Goal: Complete application form

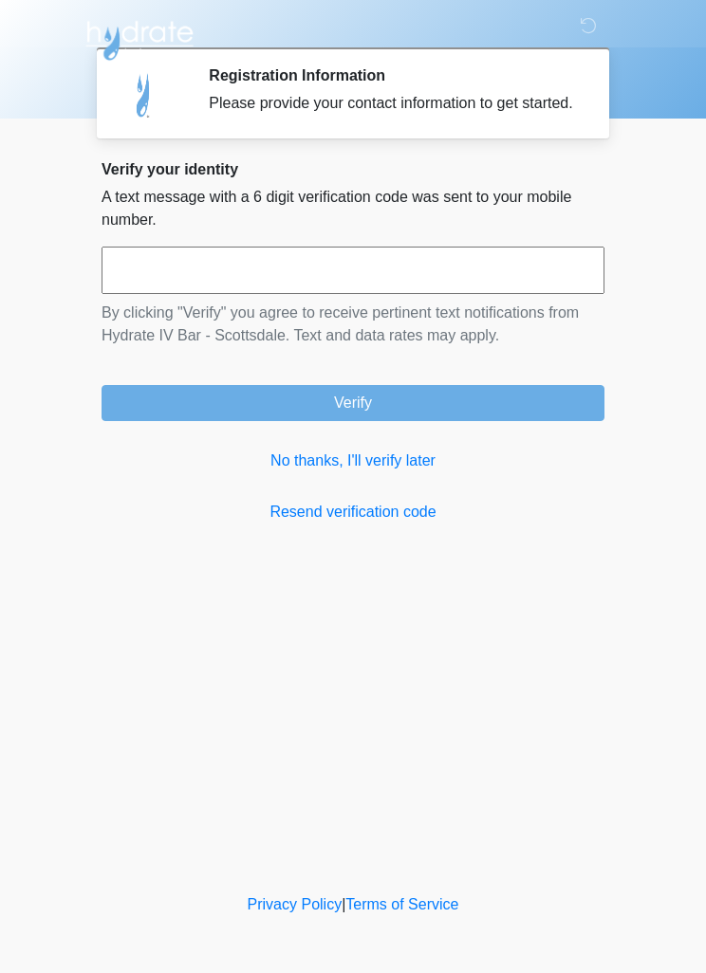
click at [386, 293] on input "text" at bounding box center [352, 270] width 503 height 47
type input "******"
click at [380, 421] on button "Verify" at bounding box center [352, 403] width 503 height 36
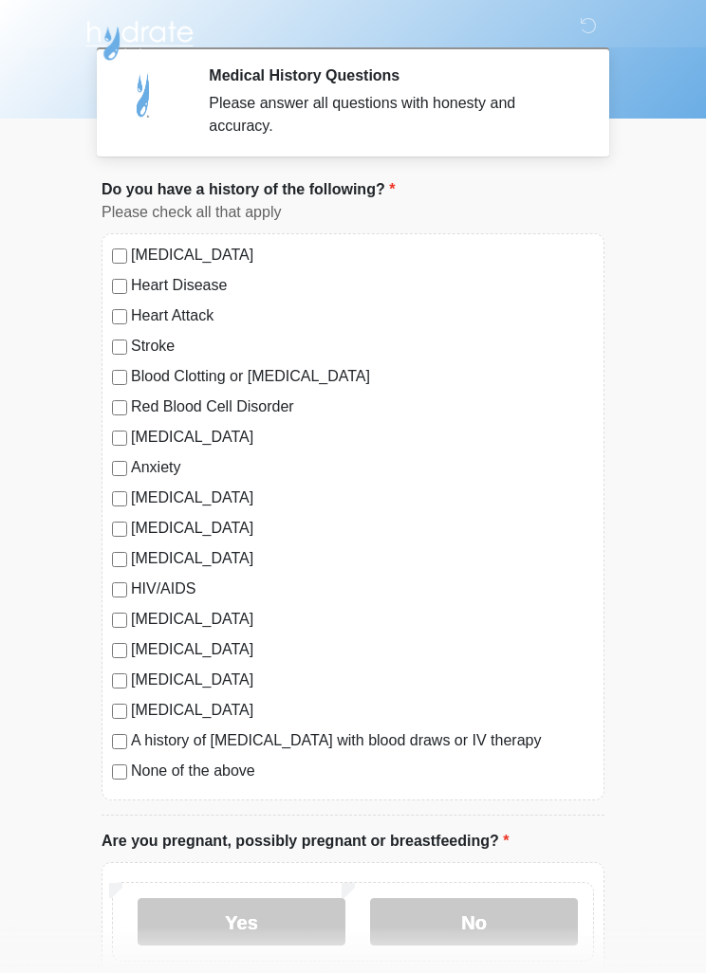
click at [503, 926] on label "No" at bounding box center [474, 921] width 208 height 47
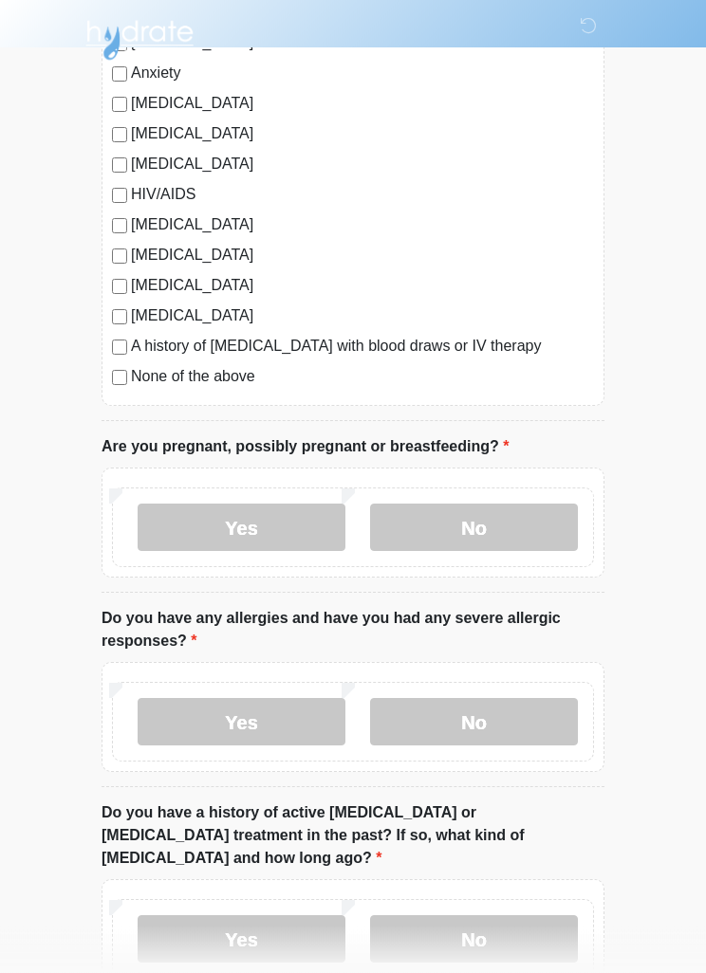
scroll to position [408, 0]
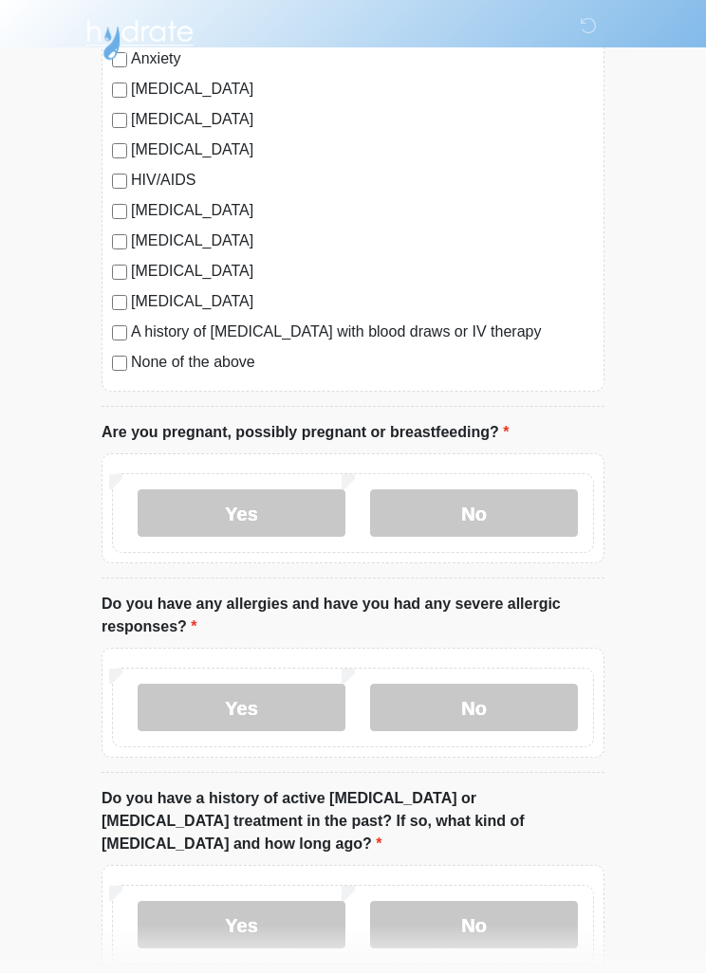
click at [505, 708] on label "No" at bounding box center [474, 708] width 208 height 47
click at [478, 921] on label "No" at bounding box center [474, 924] width 208 height 47
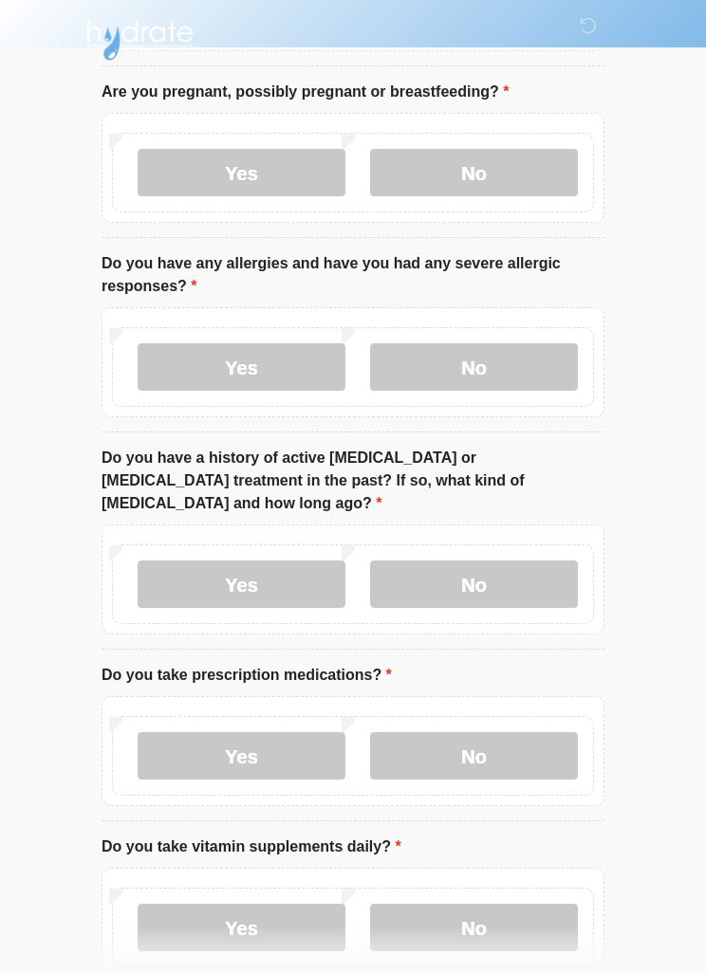
scroll to position [837, 0]
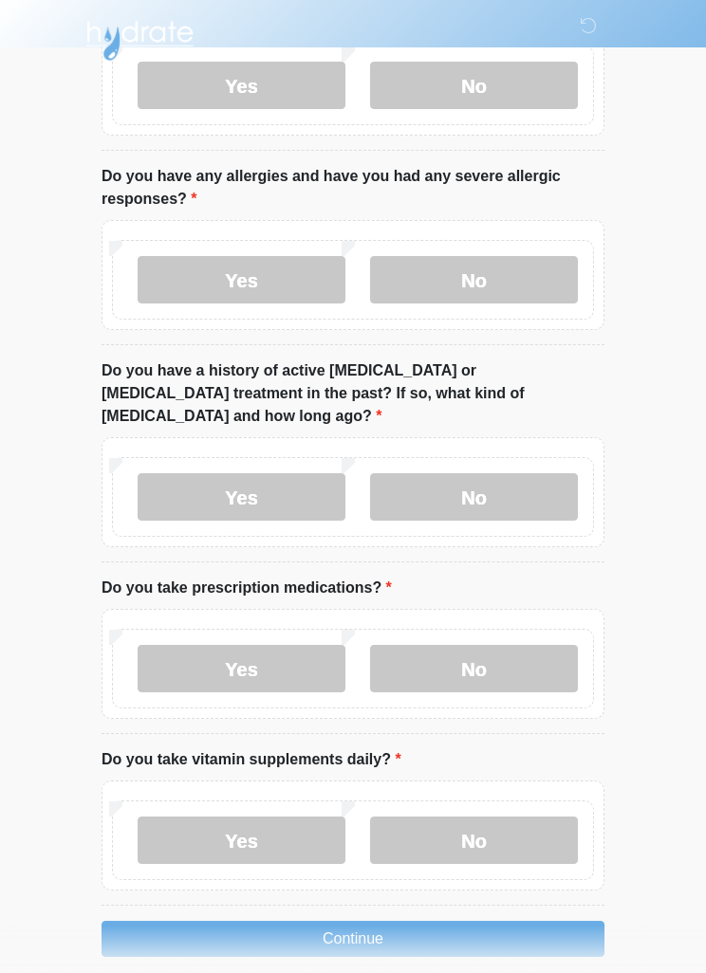
click at [490, 645] on label "No" at bounding box center [474, 668] width 208 height 47
click at [500, 819] on label "No" at bounding box center [474, 840] width 208 height 47
click at [271, 822] on label "Yes" at bounding box center [242, 840] width 208 height 47
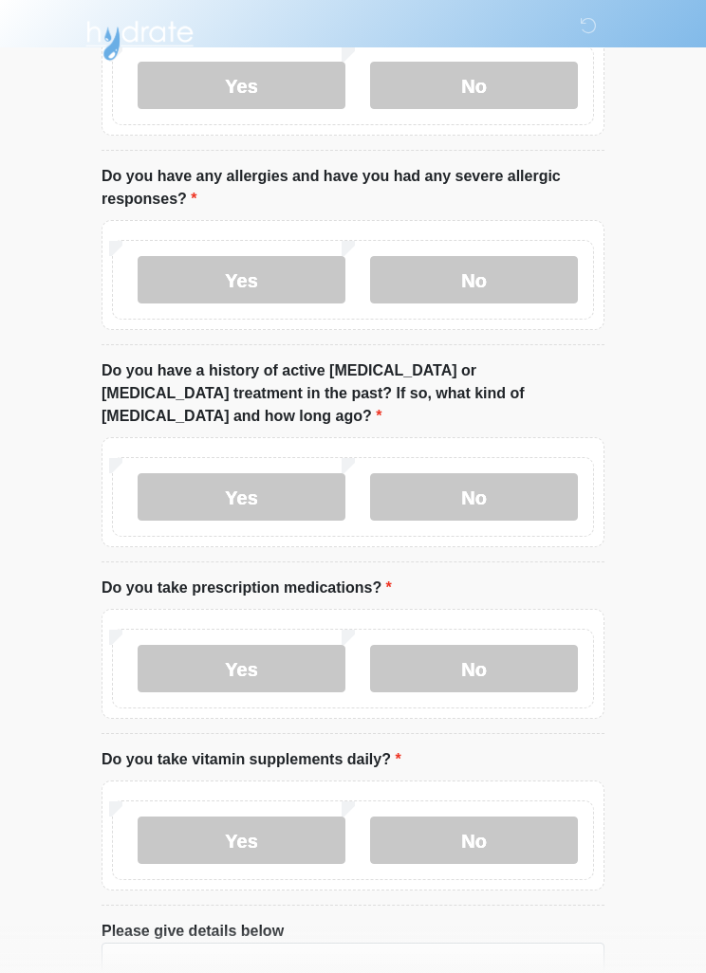
click at [489, 830] on label "No" at bounding box center [474, 840] width 208 height 47
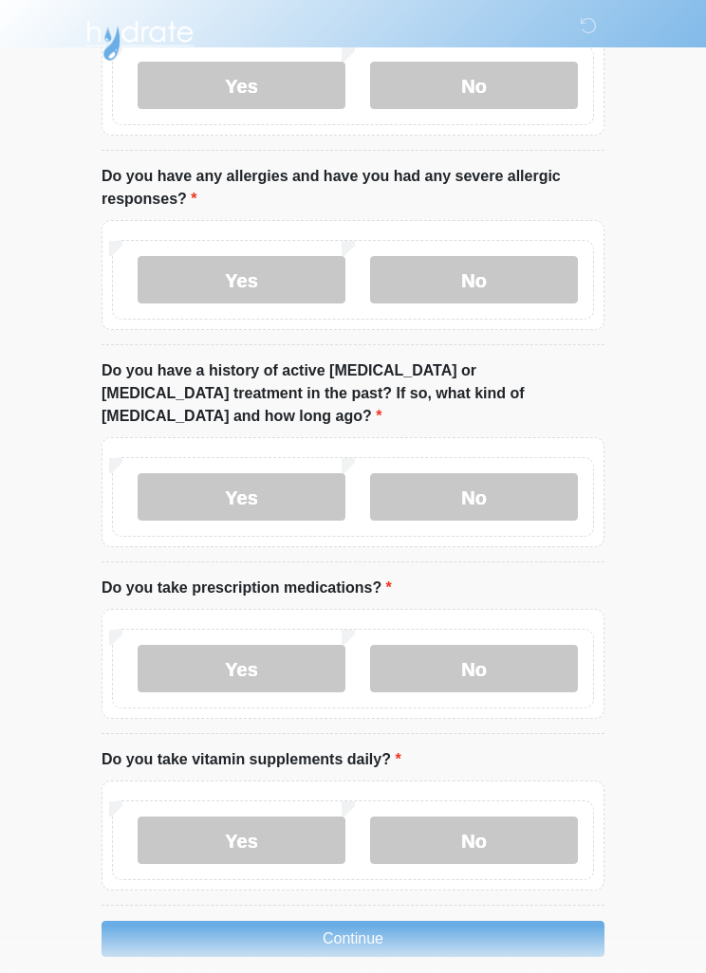
click at [399, 921] on button "Continue" at bounding box center [352, 939] width 503 height 36
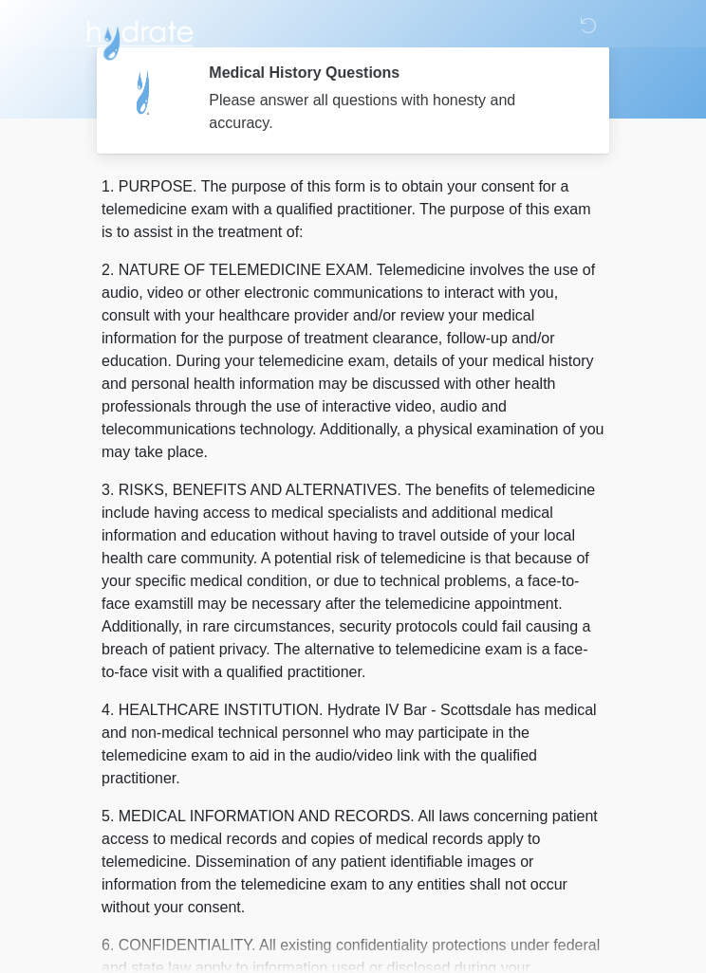
scroll to position [0, 0]
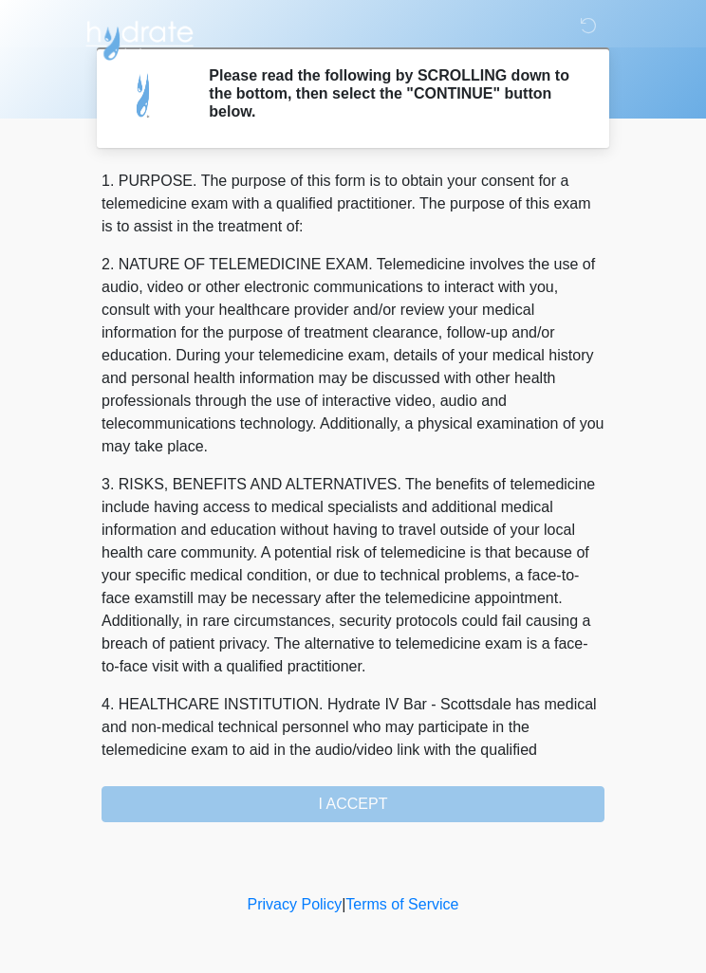
click at [390, 812] on div "1. PURPOSE. The purpose of this form is to obtain your consent for a telemedici…" at bounding box center [352, 496] width 503 height 653
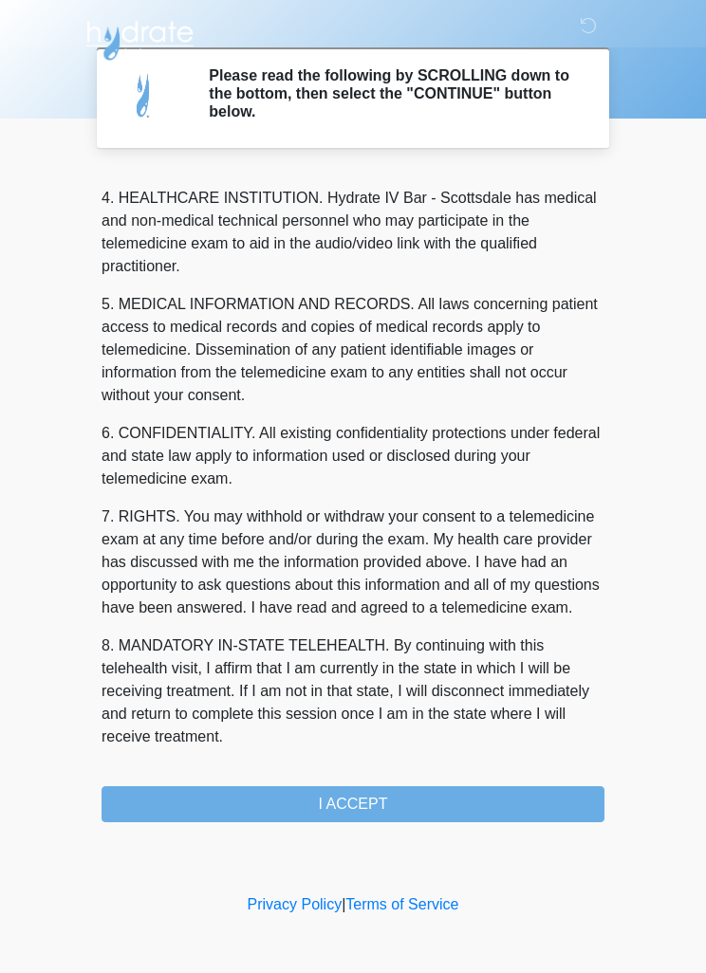
click at [395, 810] on button "I ACCEPT" at bounding box center [352, 804] width 503 height 36
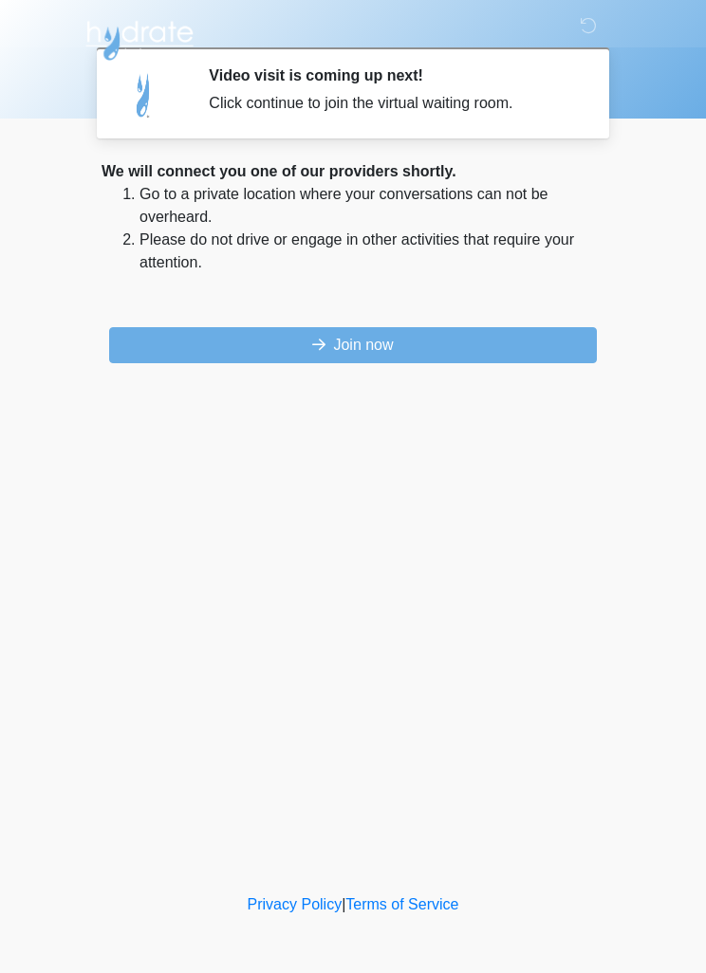
click at [358, 343] on button "Join now" at bounding box center [352, 345] width 487 height 36
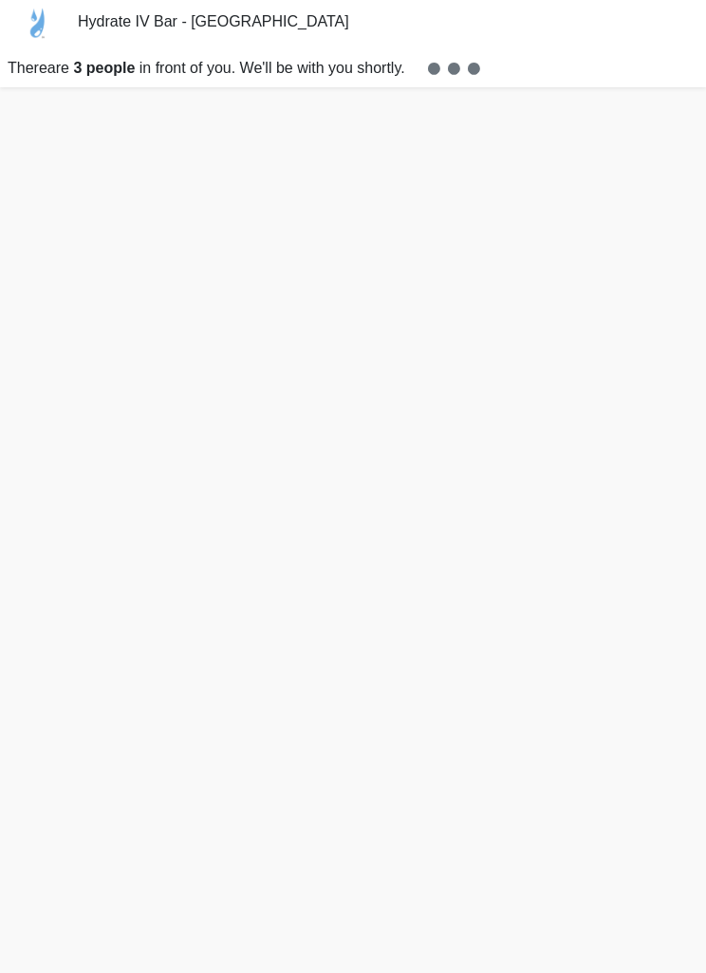
scroll to position [32, 0]
